Goal: Information Seeking & Learning: Learn about a topic

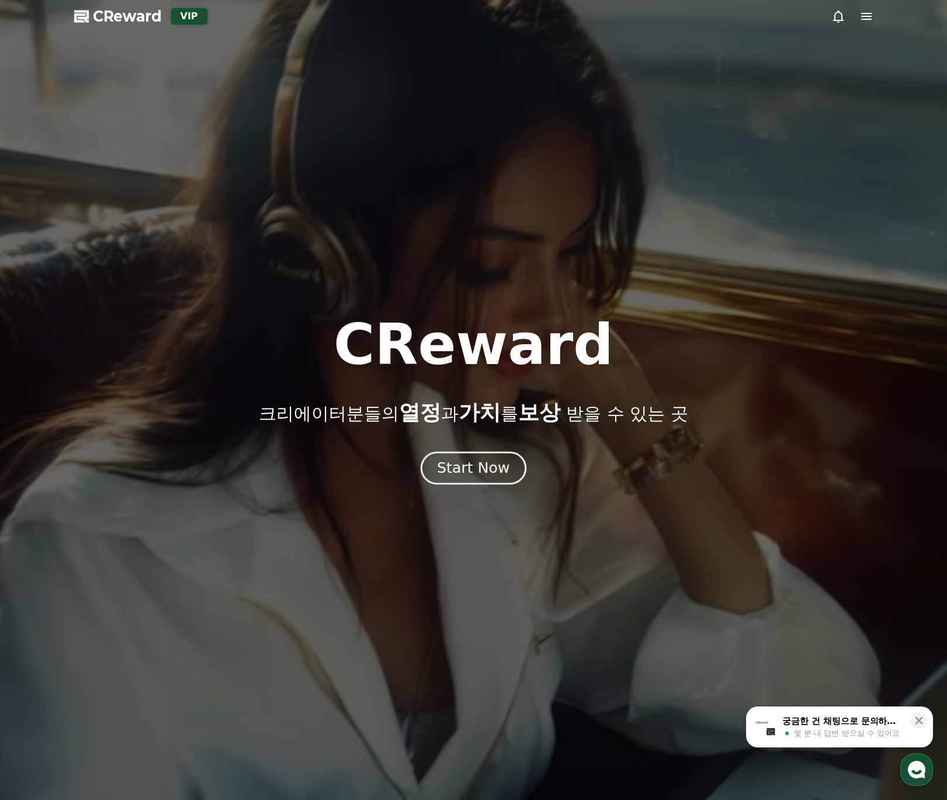
click at [477, 463] on div "Start Now" at bounding box center [473, 468] width 72 height 20
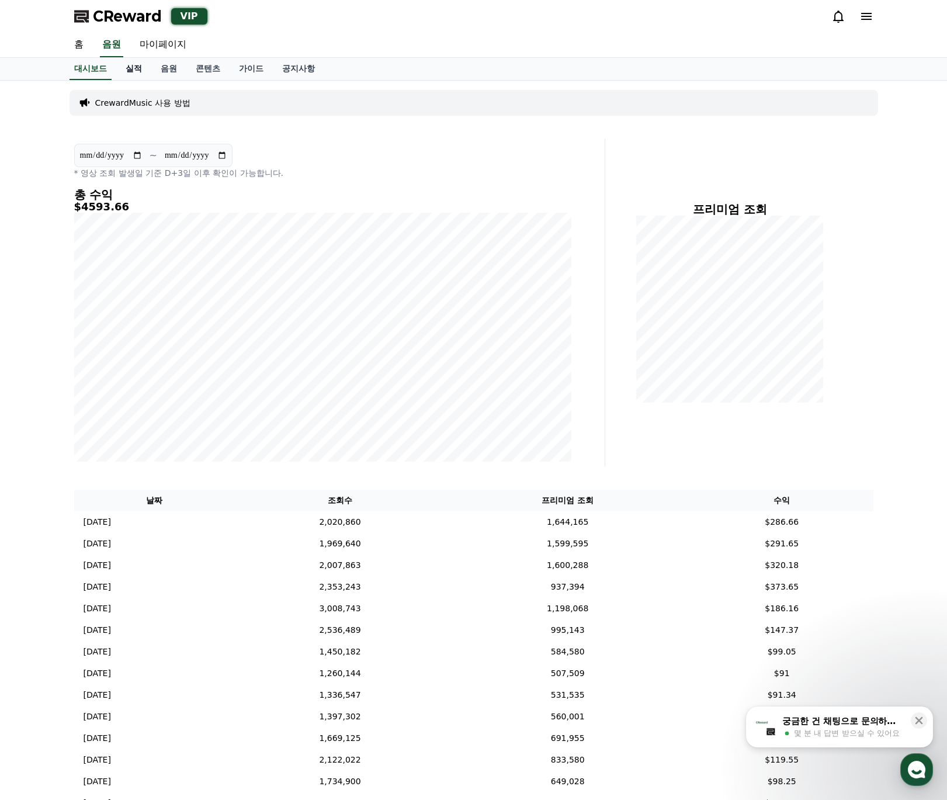
click at [141, 77] on link "실적" at bounding box center [133, 69] width 35 height 22
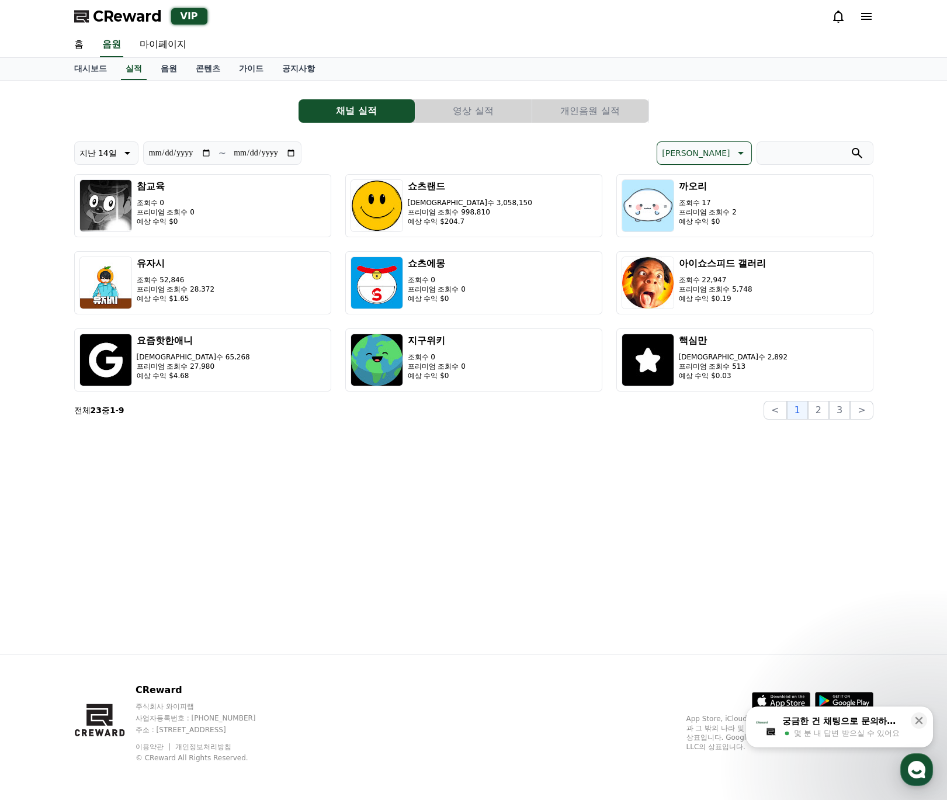
click at [471, 106] on button "영상 실적" at bounding box center [473, 110] width 116 height 23
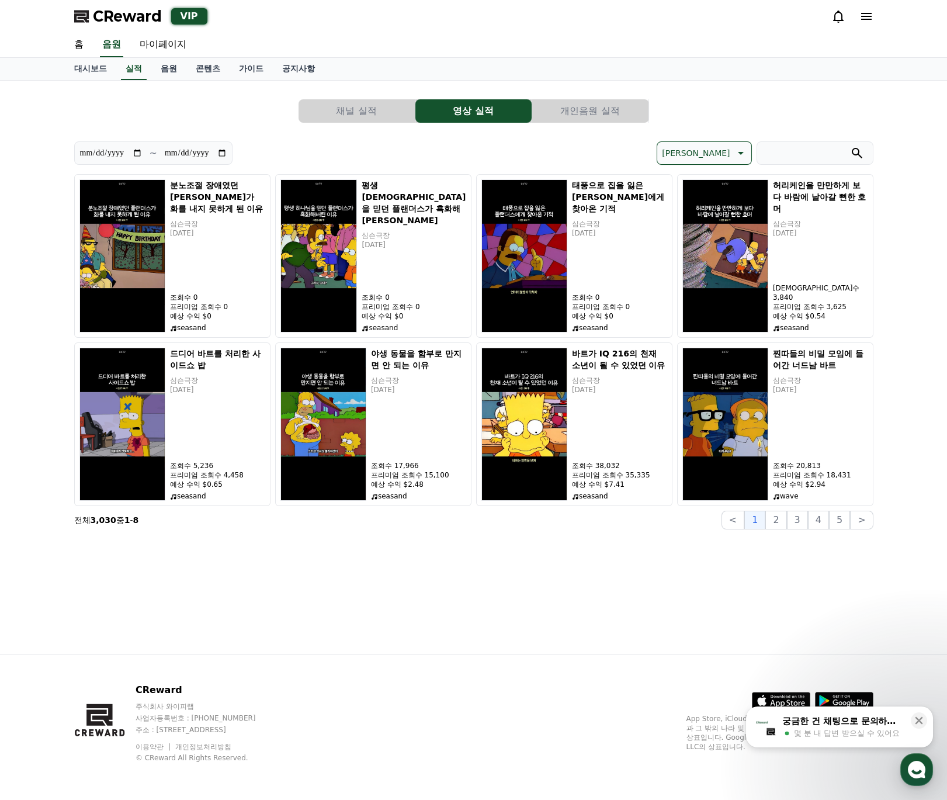
click at [555, 114] on button "개인음원 실적" at bounding box center [590, 110] width 116 height 23
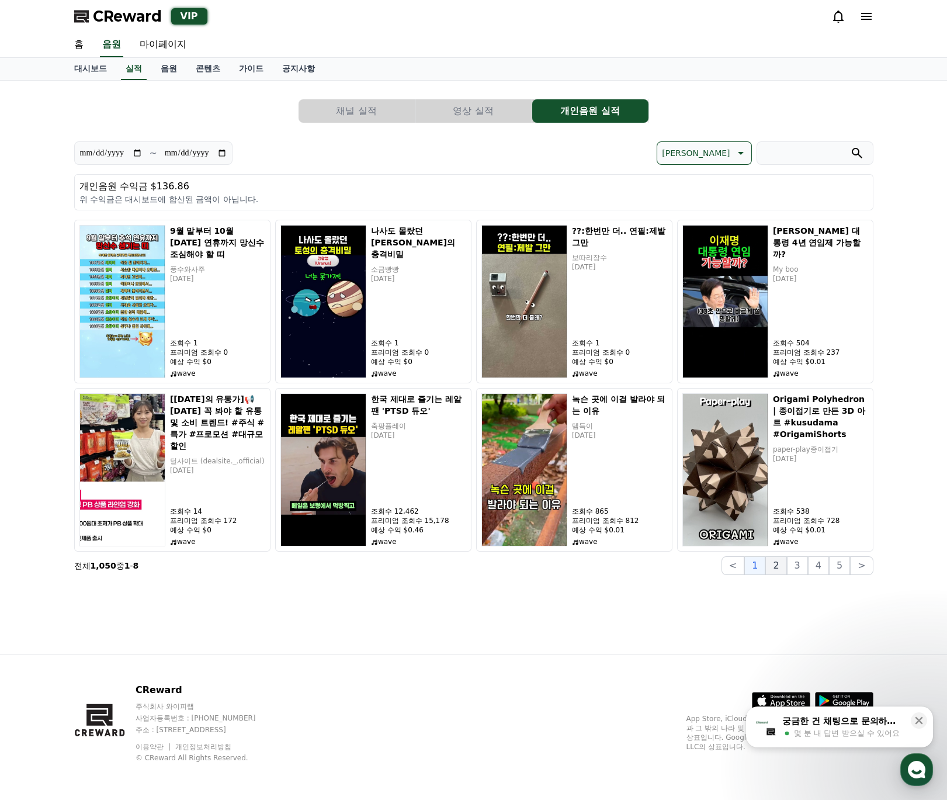
click at [775, 567] on button "2" at bounding box center [775, 565] width 21 height 19
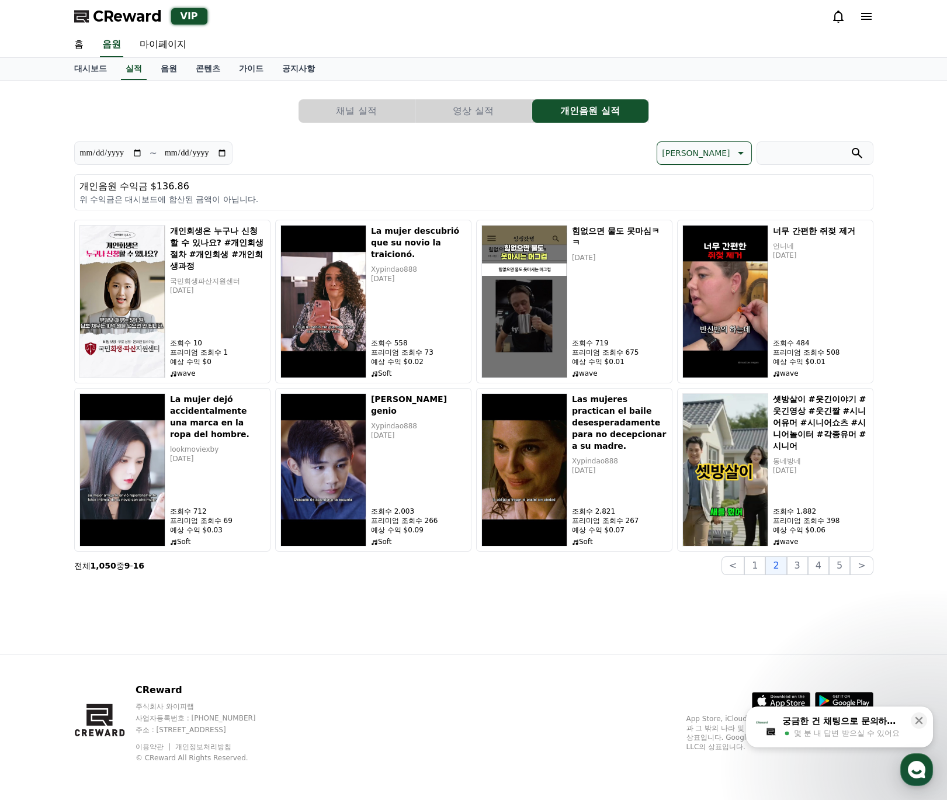
click at [456, 106] on button "영상 실적" at bounding box center [473, 110] width 116 height 23
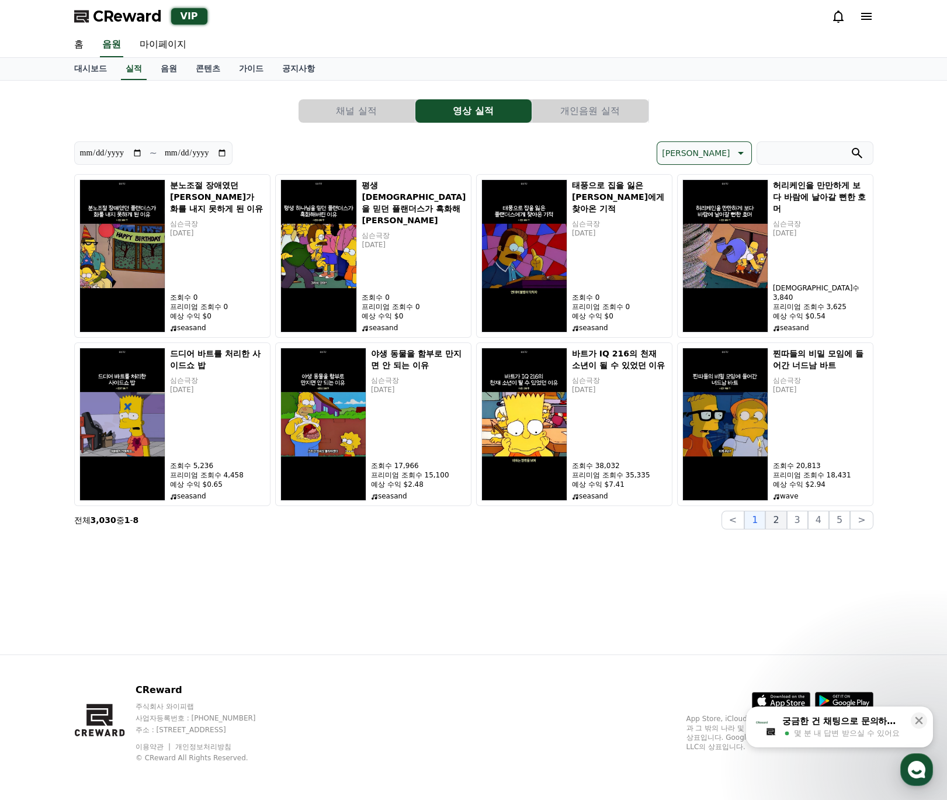
click at [778, 526] on button "2" at bounding box center [775, 519] width 21 height 19
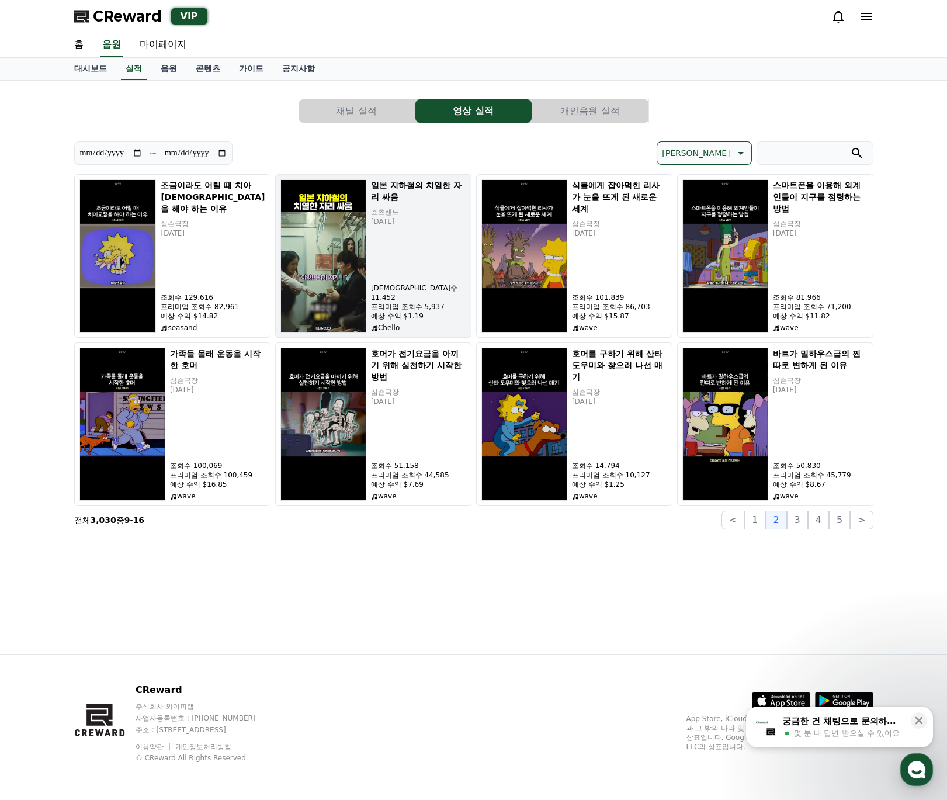
click at [430, 287] on div "일본 지하철의 치열한 자리 싸움 쇼츠랜드 [DATE] 조회수 11,452 프리미엄 조회수 5,937 예상 수익 $1.19 Chello" at bounding box center [418, 255] width 95 height 153
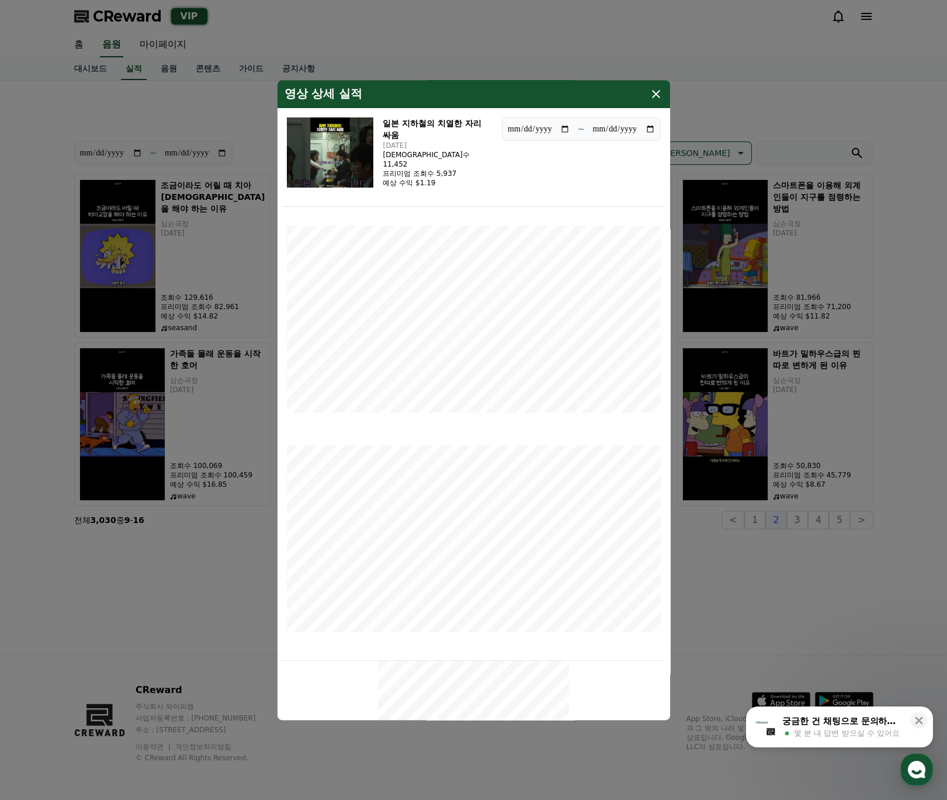
click at [659, 93] on icon "modal" at bounding box center [656, 94] width 14 height 14
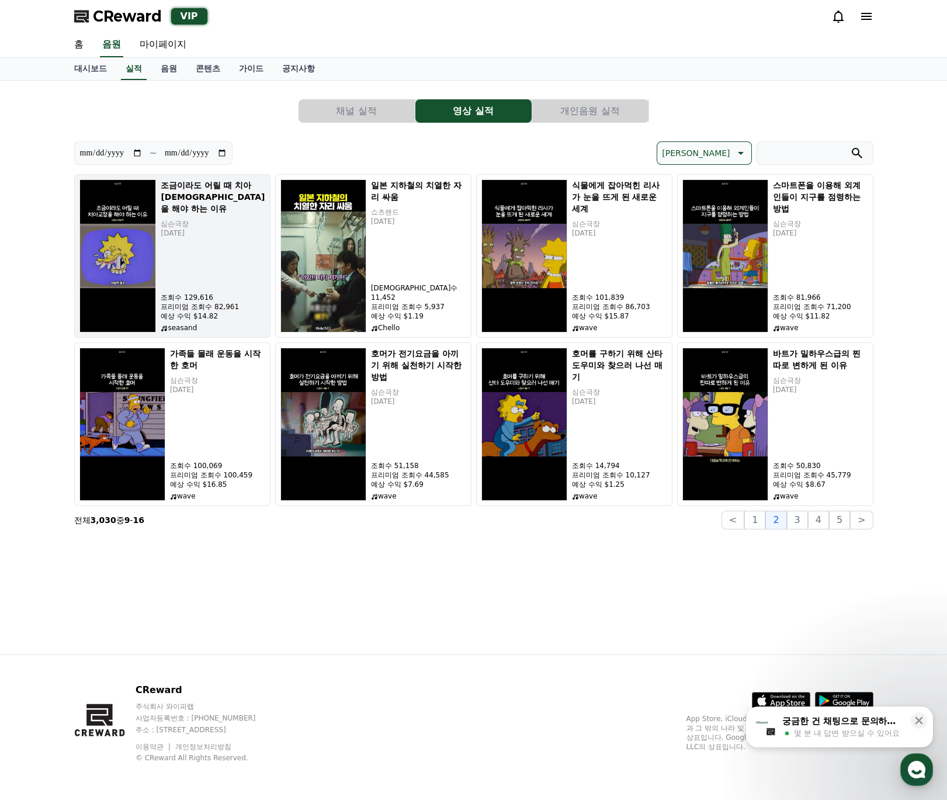
click at [216, 276] on div "조금이라도 어릴 때 치아[DEMOGRAPHIC_DATA]을 해야 하는 이유 심슨극장 [DATE] 조회수 129,616 프리미엄 조회수 82,9…" at bounding box center [213, 255] width 104 height 153
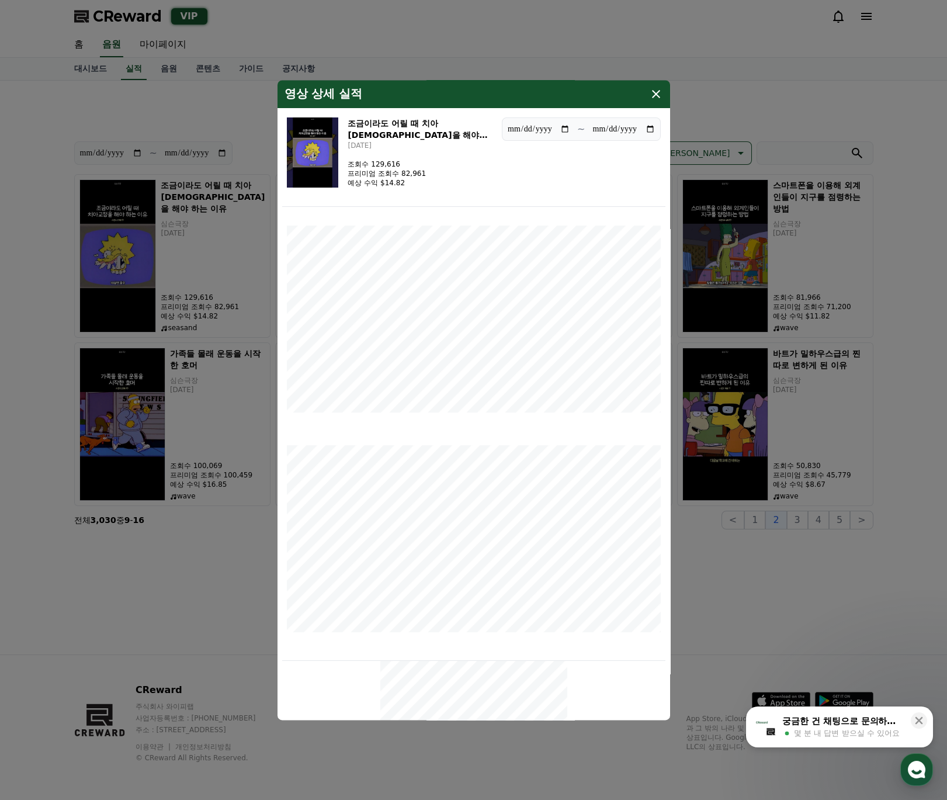
click at [654, 96] on icon "modal" at bounding box center [656, 94] width 14 height 14
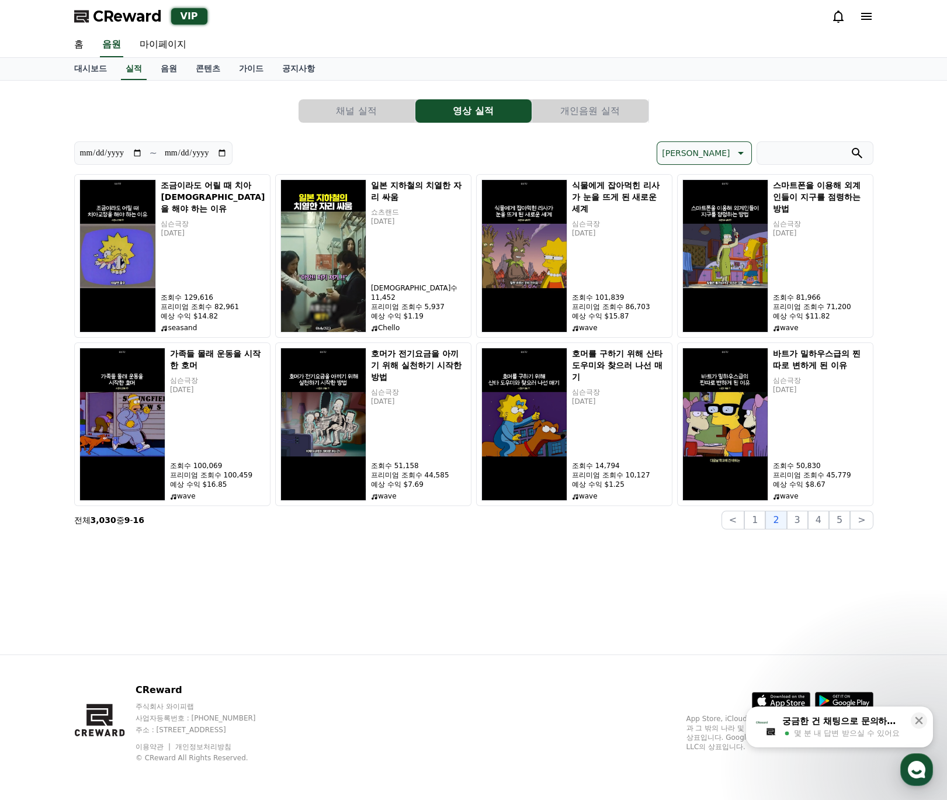
click at [328, 106] on button "채널 실적" at bounding box center [356, 110] width 116 height 23
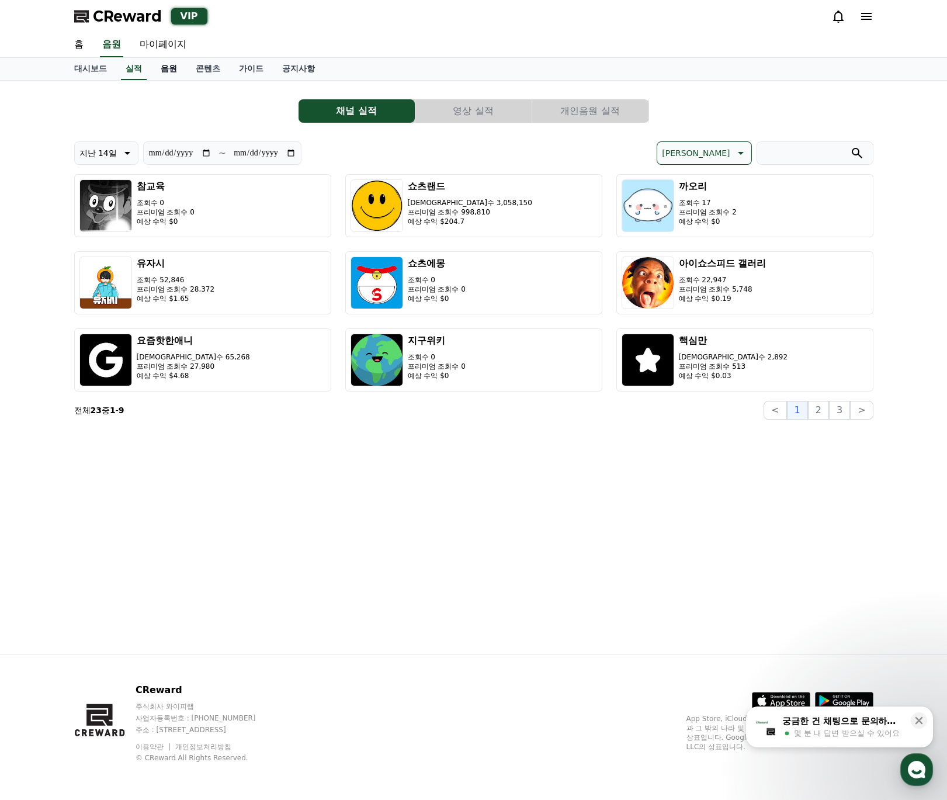
click at [165, 66] on link "음원" at bounding box center [168, 69] width 35 height 22
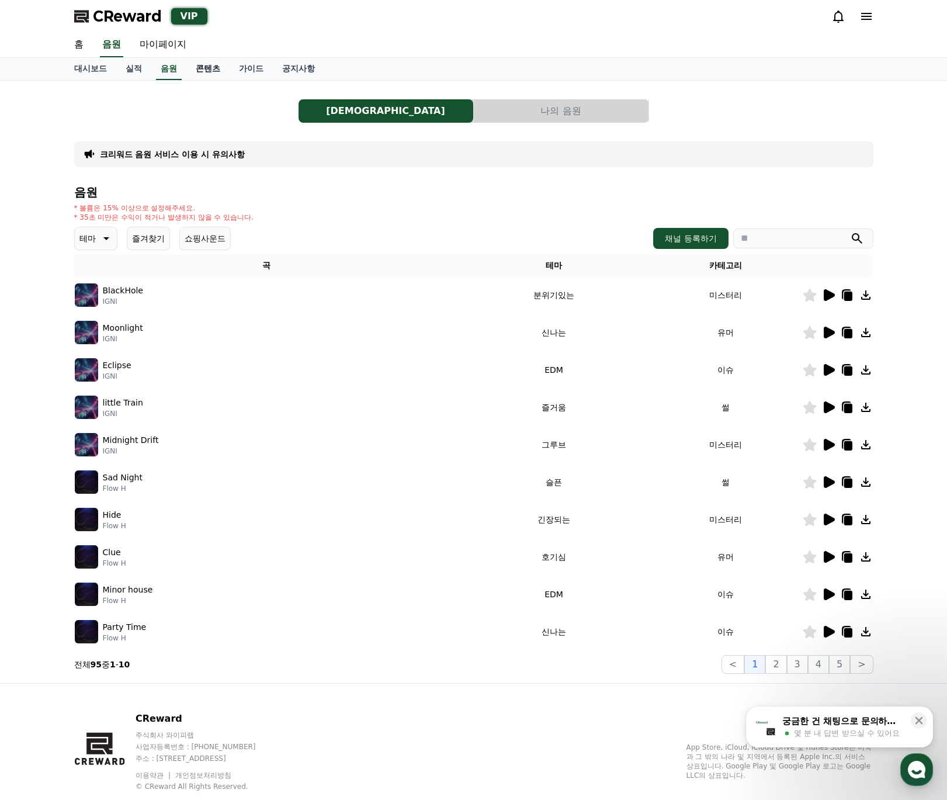
click at [211, 71] on link "콘텐츠" at bounding box center [207, 69] width 43 height 22
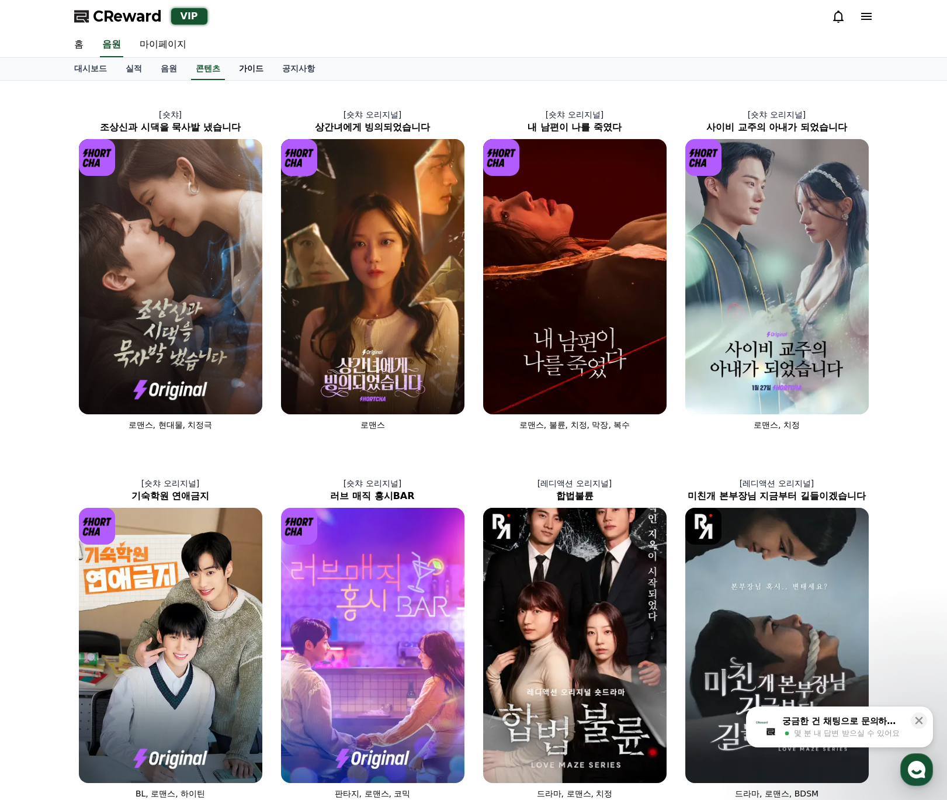
click at [248, 70] on link "가이드" at bounding box center [251, 69] width 43 height 22
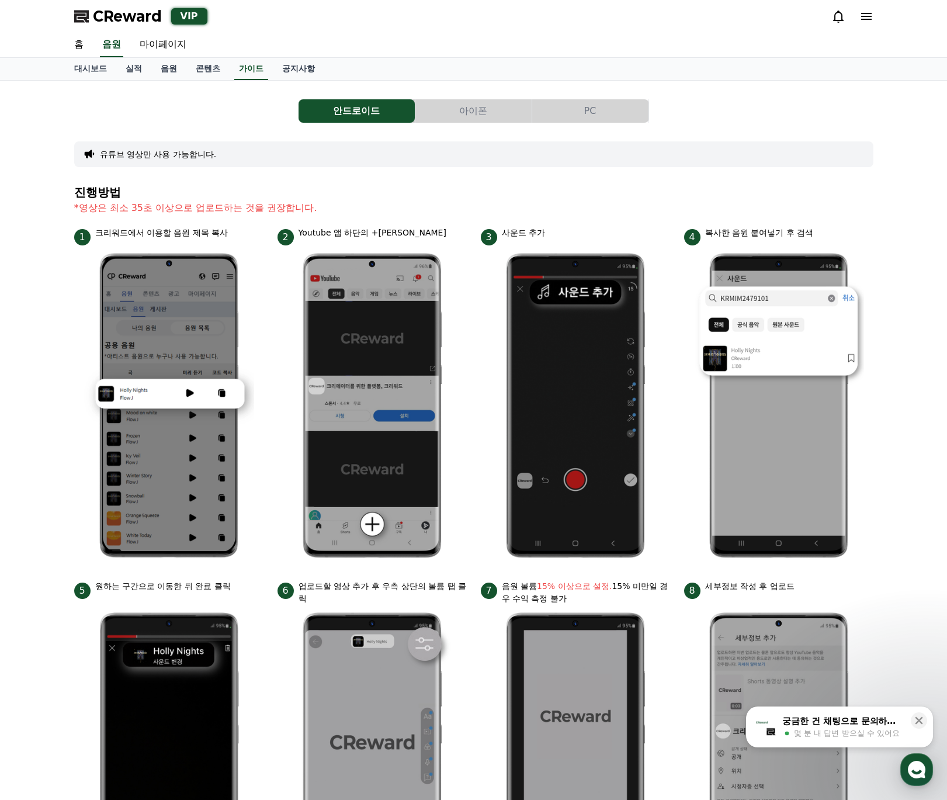
drag, startPoint x: 243, startPoint y: 0, endPoint x: 343, endPoint y: 51, distance: 112.1
click at [369, 50] on div "홈 음원 마이페이지" at bounding box center [474, 45] width 818 height 25
click at [82, 62] on link "대시보드" at bounding box center [90, 69] width 51 height 22
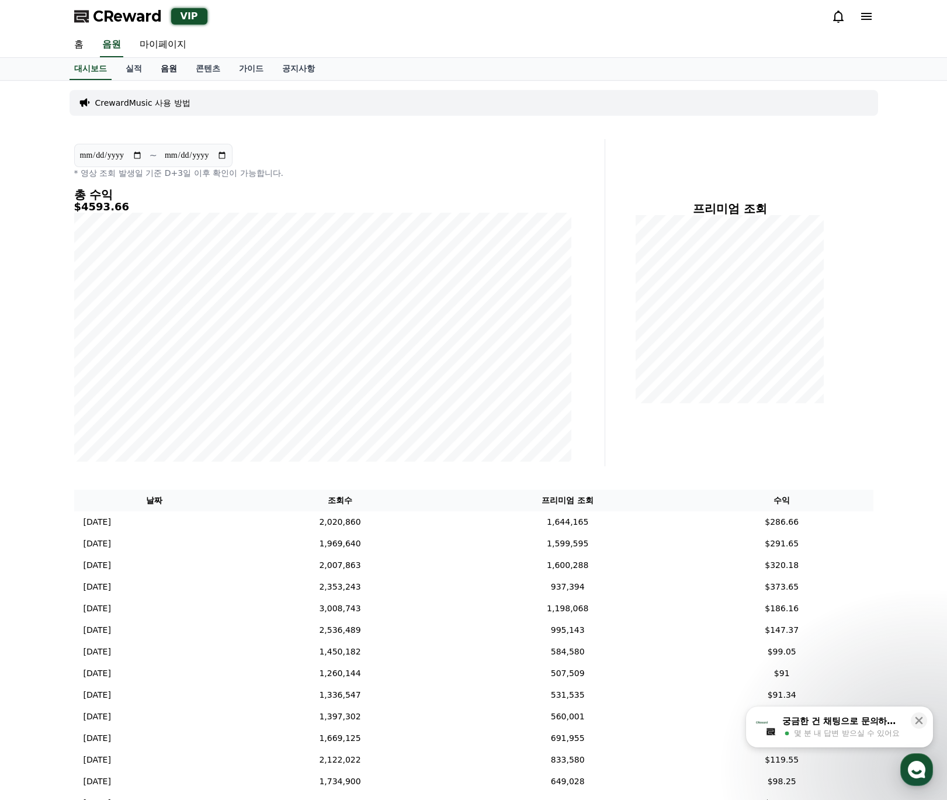
click at [171, 70] on link "음원" at bounding box center [168, 69] width 35 height 22
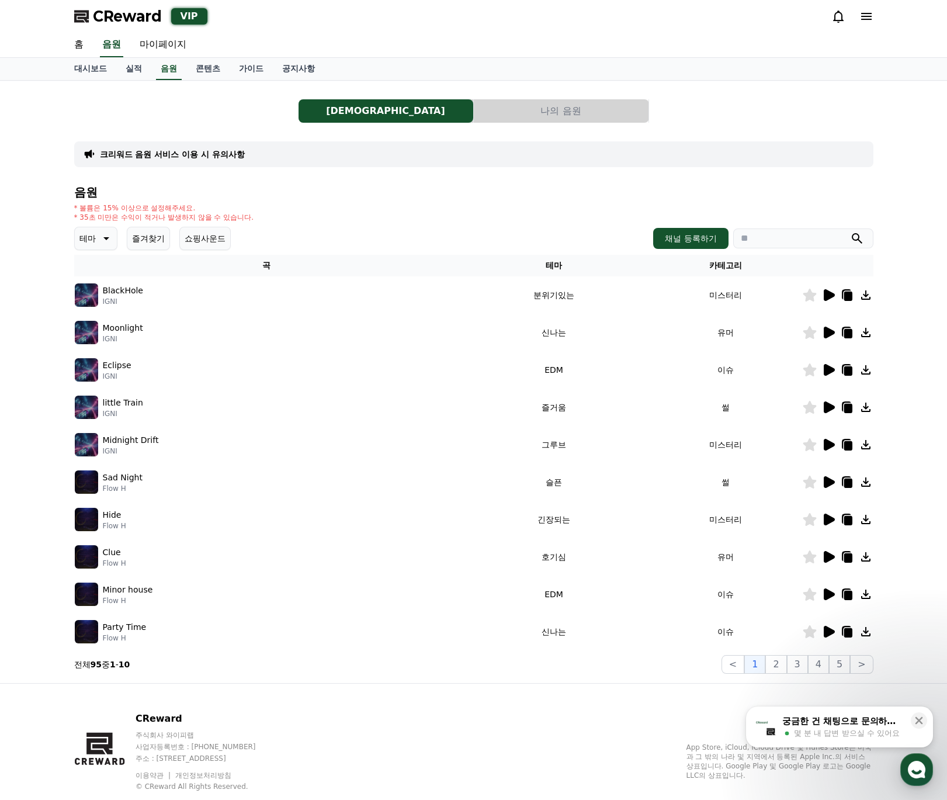
click at [369, 41] on div "홈 음원 마이페이지" at bounding box center [474, 45] width 818 height 25
drag, startPoint x: 237, startPoint y: 12, endPoint x: 225, endPoint y: 9, distance: 12.6
